Goal: Task Accomplishment & Management: Manage account settings

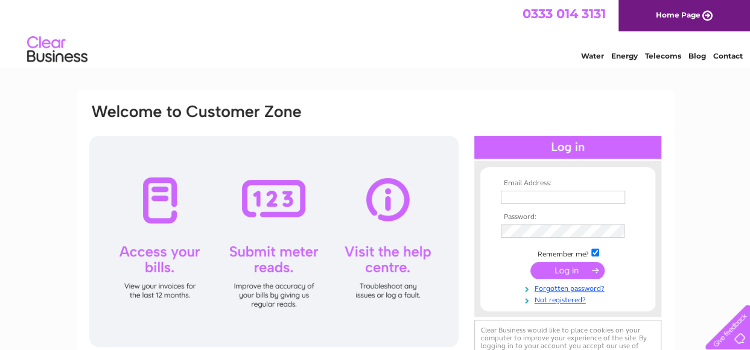
type input "lisaforbesjewellery@outlook.com"
click at [549, 270] on input "submit" at bounding box center [568, 270] width 74 height 17
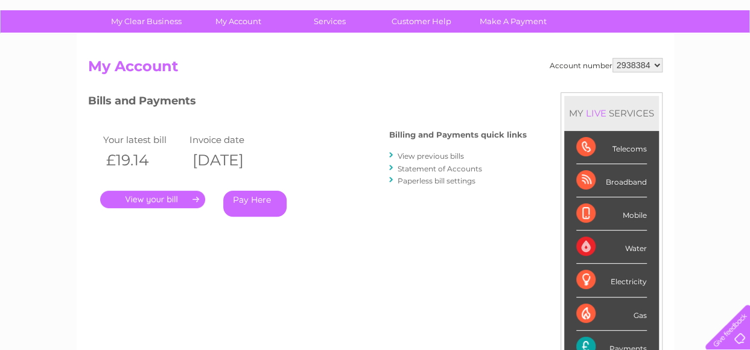
scroll to position [121, 0]
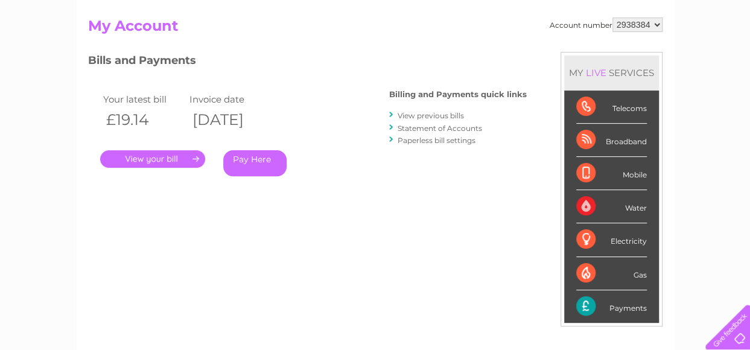
click at [127, 159] on link "." at bounding box center [152, 159] width 105 height 18
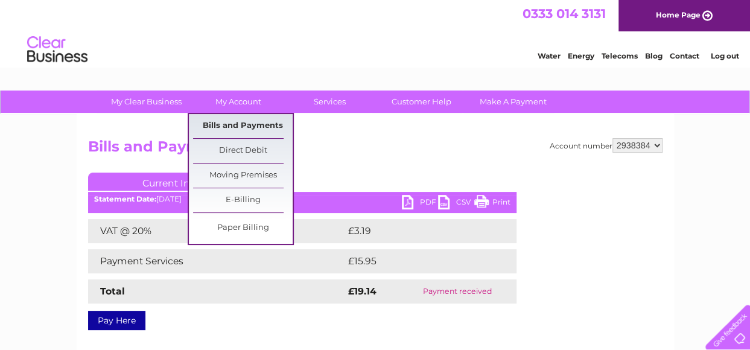
click at [240, 124] on link "Bills and Payments" at bounding box center [243, 126] width 100 height 24
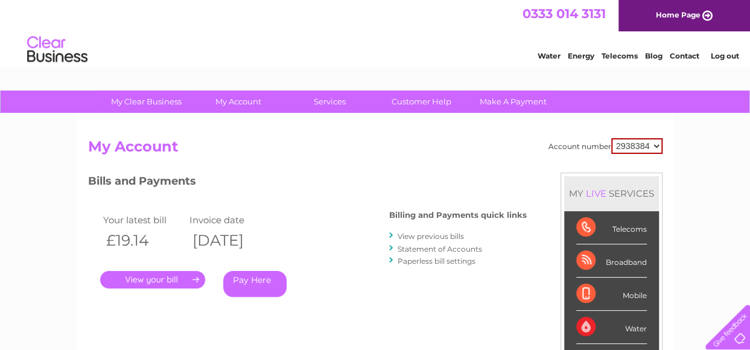
click at [240, 124] on div "Account number 2938384 My Account MY LIVE SERVICES Telecoms Broadband Mobile Wa…" at bounding box center [376, 314] width 598 height 400
click at [397, 235] on li "View previous bills" at bounding box center [458, 236] width 138 height 12
click at [414, 237] on link "View previous bills" at bounding box center [431, 236] width 66 height 9
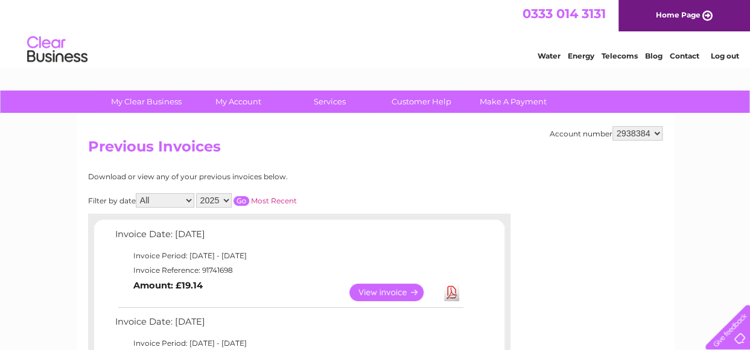
click at [374, 291] on link "View" at bounding box center [394, 293] width 89 height 18
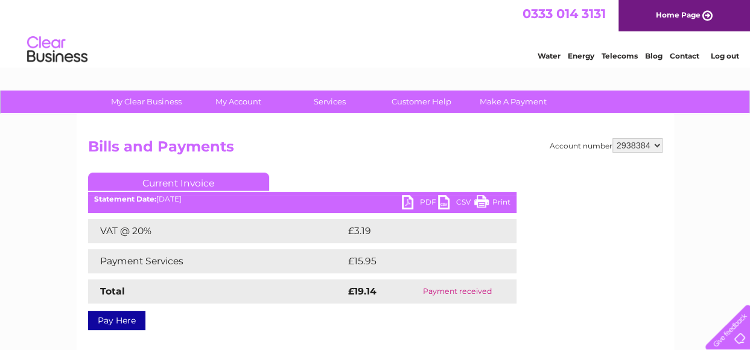
click at [420, 199] on link "PDF" at bounding box center [420, 204] width 36 height 18
